Goal: Task Accomplishment & Management: Use online tool/utility

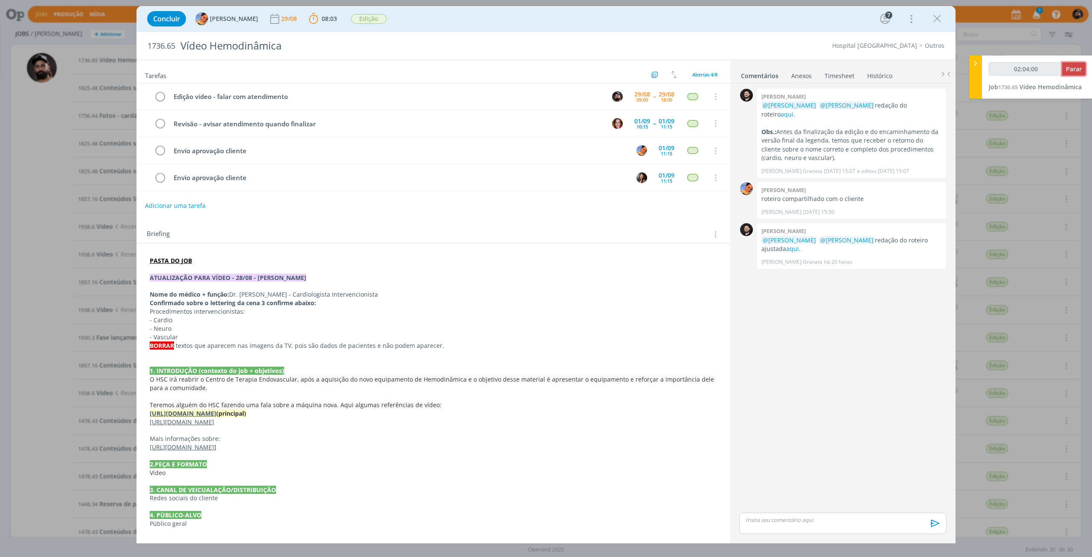
click at [1082, 71] on button "Parar" at bounding box center [1073, 68] width 23 height 13
click at [313, 104] on td "Edição vídeo - falar com atendimento" at bounding box center [385, 96] width 434 height 15
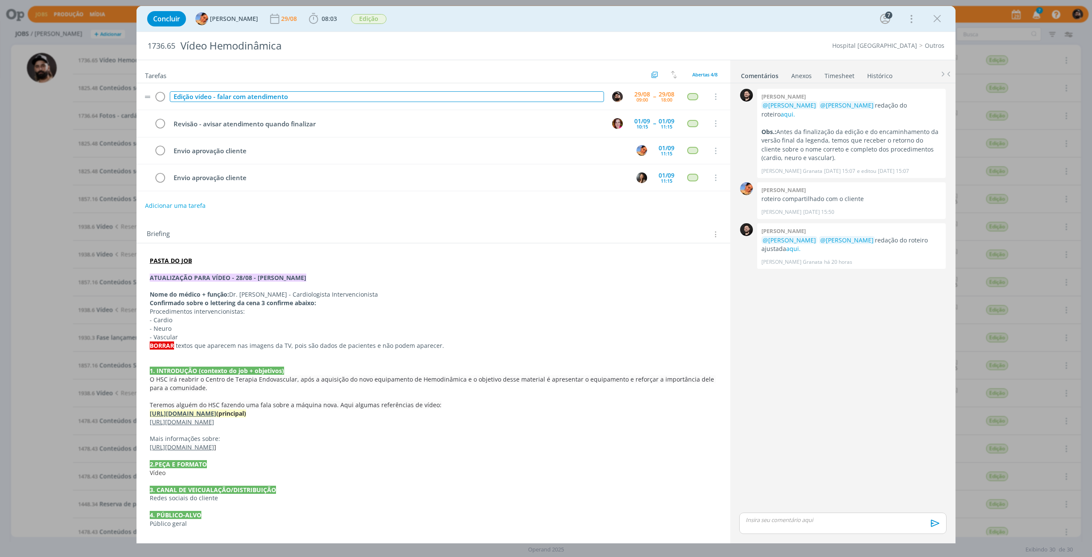
click at [313, 100] on div "Edição vídeo - falar com atendimento" at bounding box center [387, 96] width 434 height 11
copy div "Edição vídeo - falar com atendimento"
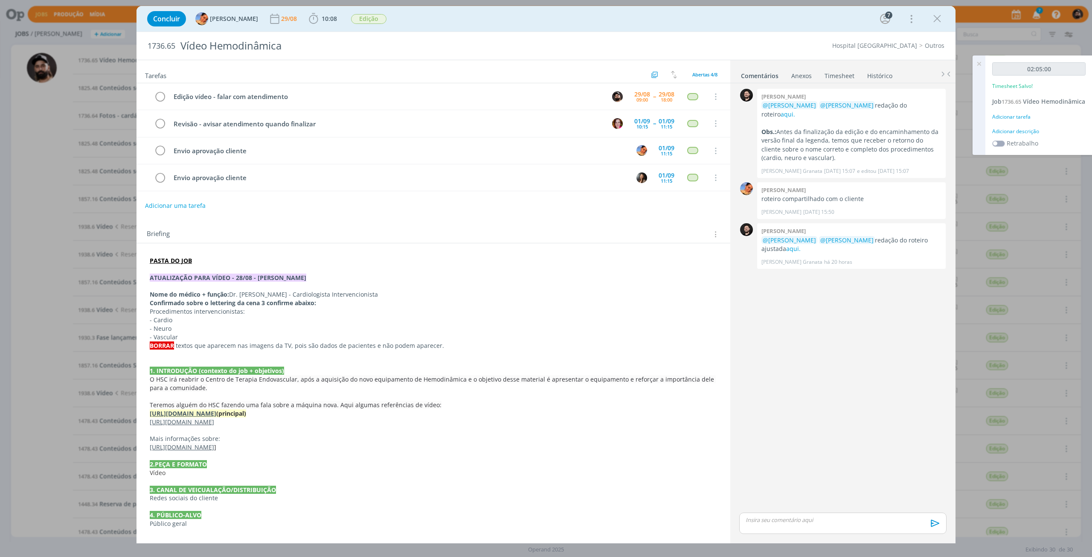
click at [1006, 135] on div "Adicionar descrição" at bounding box center [1038, 132] width 93 height 8
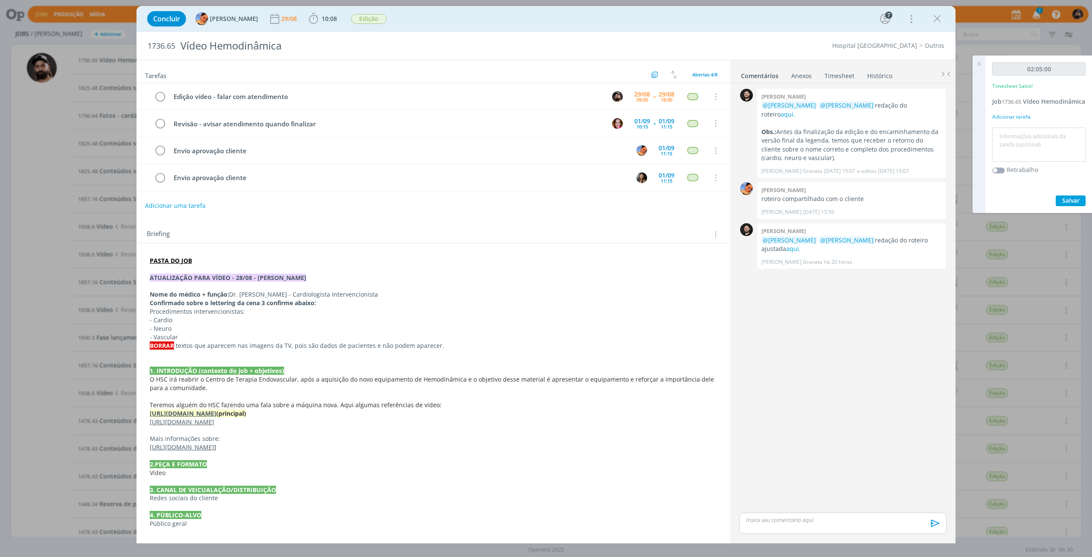
click at [1006, 143] on textarea at bounding box center [1039, 145] width 89 height 30
paste textarea "Edição vídeo - falar com atendimento"
type textarea "Edição vídeo - falar com atendimento"
click at [1067, 204] on span "Salvar" at bounding box center [1070, 200] width 17 height 8
